Goal: Find specific page/section: Find specific page/section

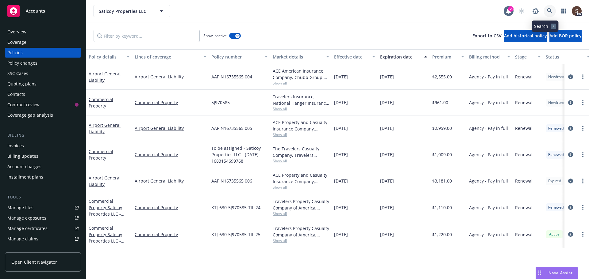
click at [547, 13] on icon at bounding box center [550, 11] width 6 height 6
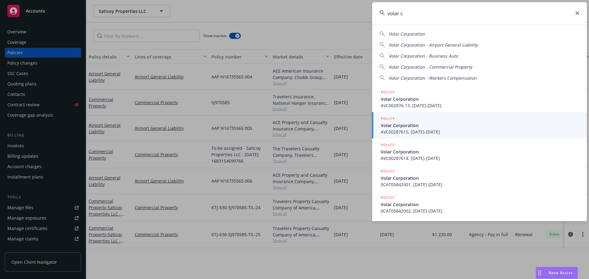
click at [394, 32] on span "Volar Corporation" at bounding box center [407, 34] width 36 height 6
type input "Volar Corporation"
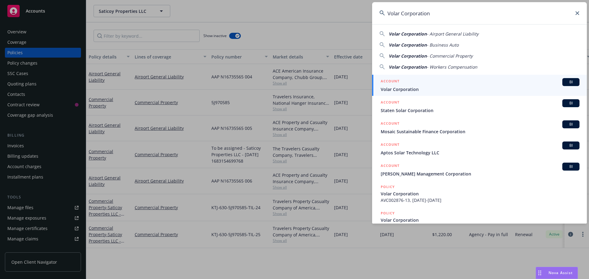
click at [400, 90] on span "Volar Corporation" at bounding box center [480, 89] width 199 height 6
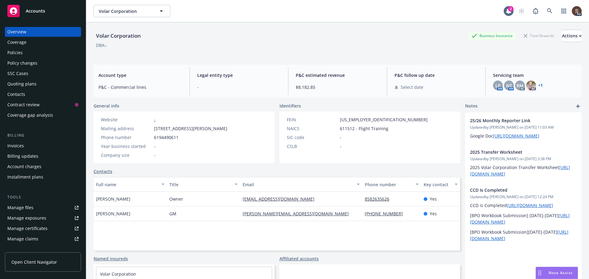
click at [28, 144] on div "Invoices" at bounding box center [42, 146] width 71 height 10
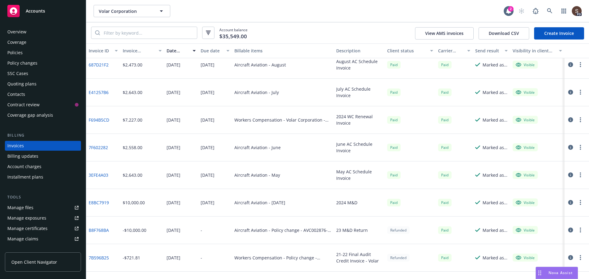
scroll to position [460, 0]
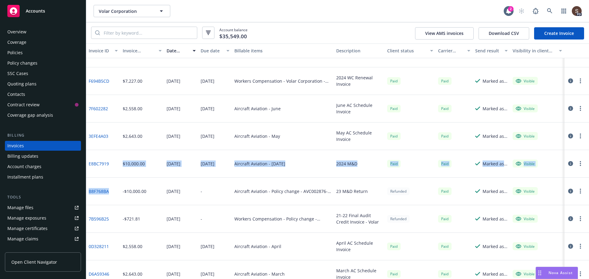
drag, startPoint x: 113, startPoint y: 155, endPoint x: 106, endPoint y: 197, distance: 42.4
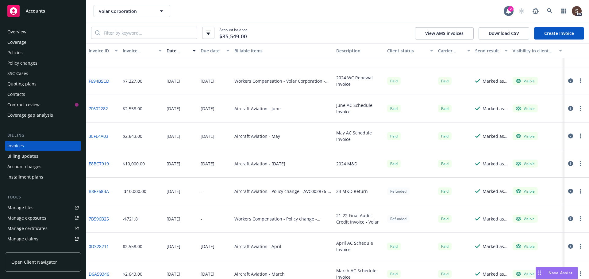
click at [119, 148] on div "3EFE4A03" at bounding box center [103, 137] width 34 height 28
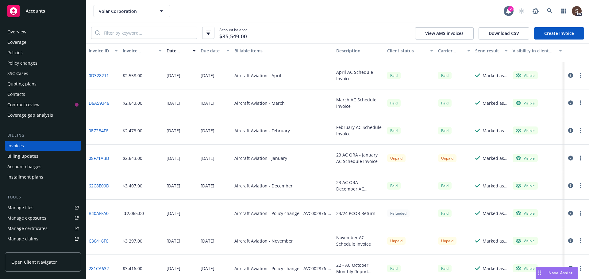
scroll to position [675, 0]
